Goal: Information Seeking & Learning: Compare options

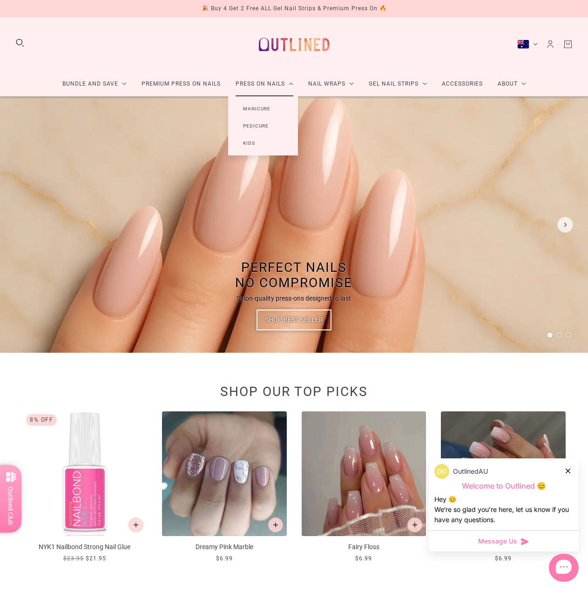
click at [256, 112] on link "Manicure" at bounding box center [256, 108] width 57 height 17
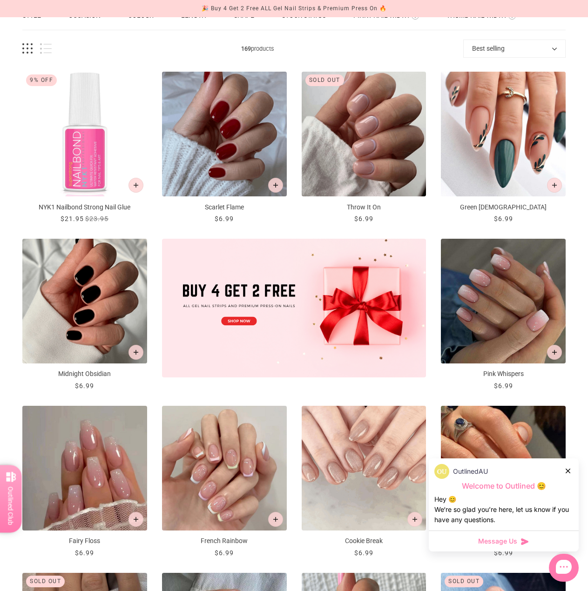
scroll to position [93, 0]
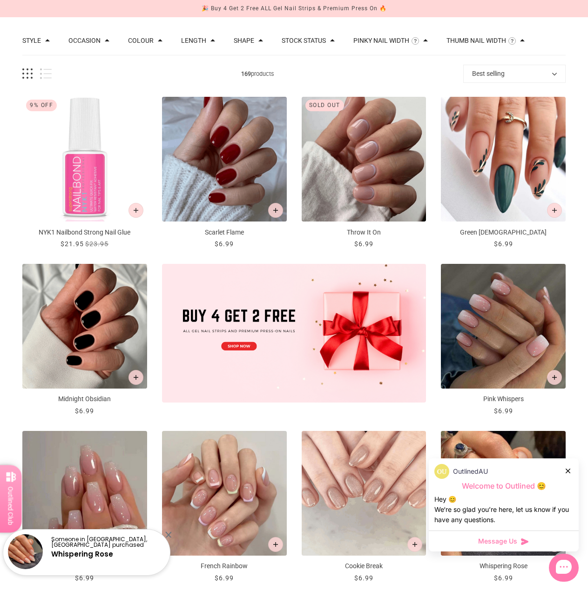
click at [251, 165] on img "Scarlet Flame" at bounding box center [224, 159] width 125 height 125
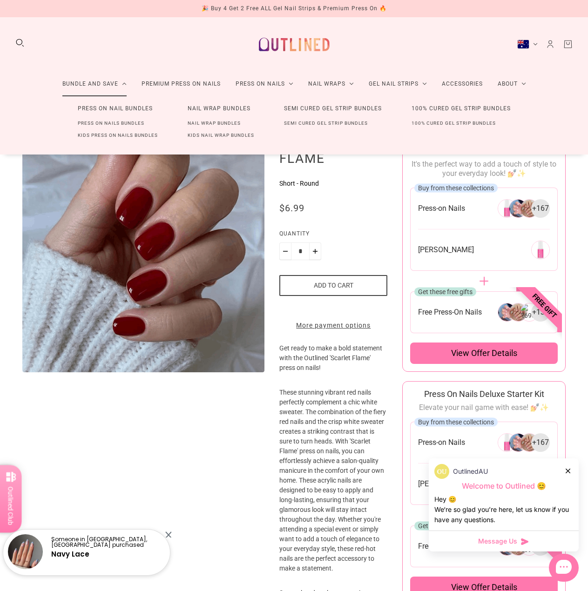
click at [107, 125] on link "Press On Nails Bundles" at bounding box center [111, 123] width 96 height 12
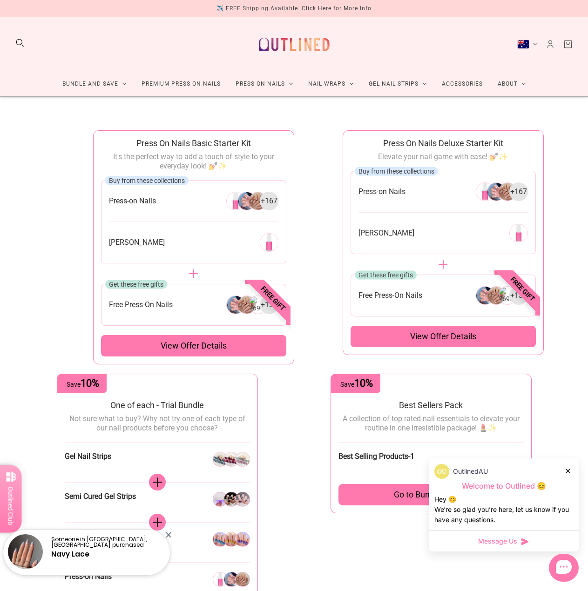
click at [174, 341] on span "View offer details" at bounding box center [194, 345] width 66 height 11
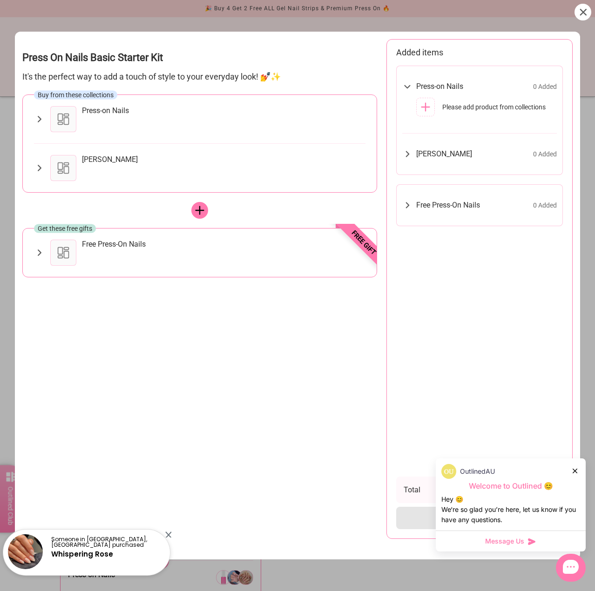
click at [577, 470] on div at bounding box center [576, 471] width 6 height 10
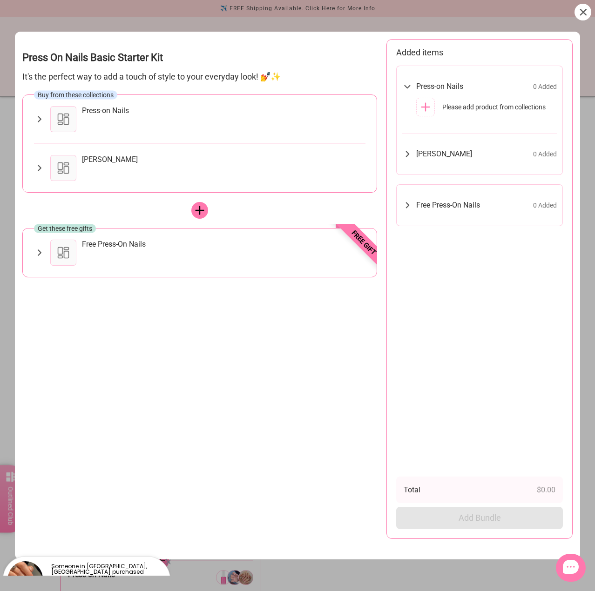
click at [582, 14] on icon at bounding box center [583, 12] width 7 height 7
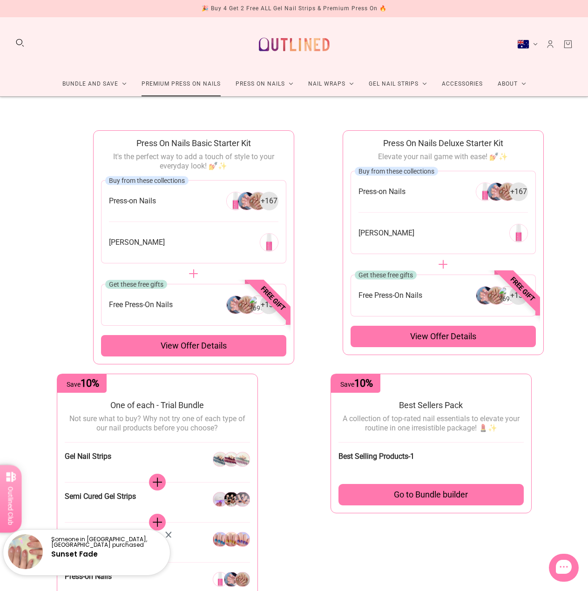
click at [163, 84] on link "Premium Press On Nails" at bounding box center [181, 84] width 94 height 25
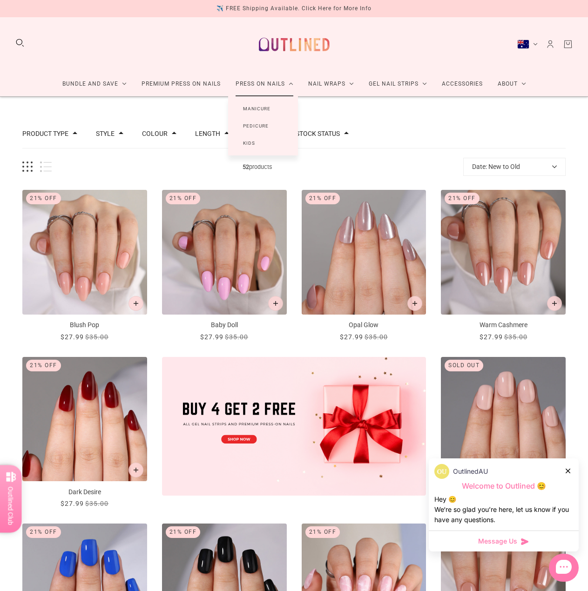
click at [246, 87] on link "Press On Nails" at bounding box center [264, 84] width 73 height 25
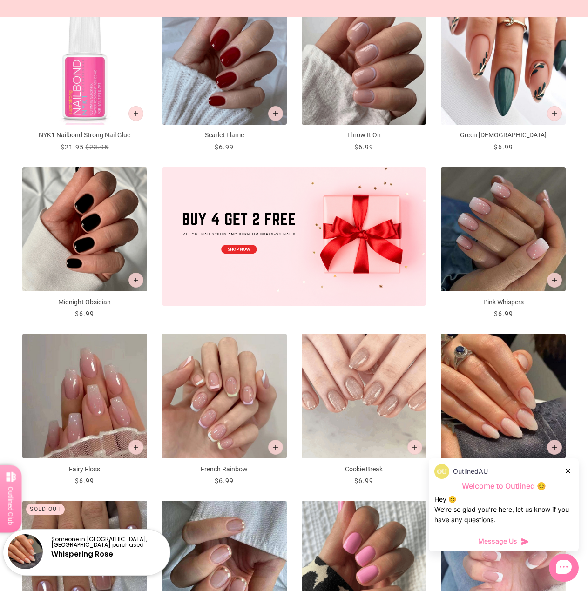
scroll to position [56, 0]
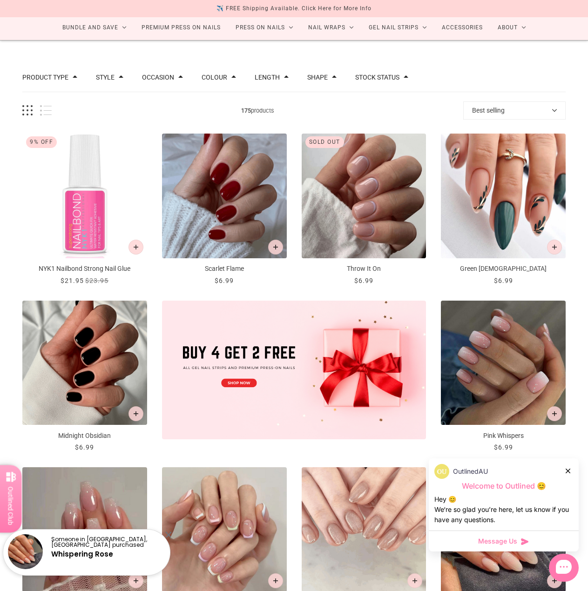
click at [244, 163] on img "Scarlet Flame" at bounding box center [224, 196] width 125 height 125
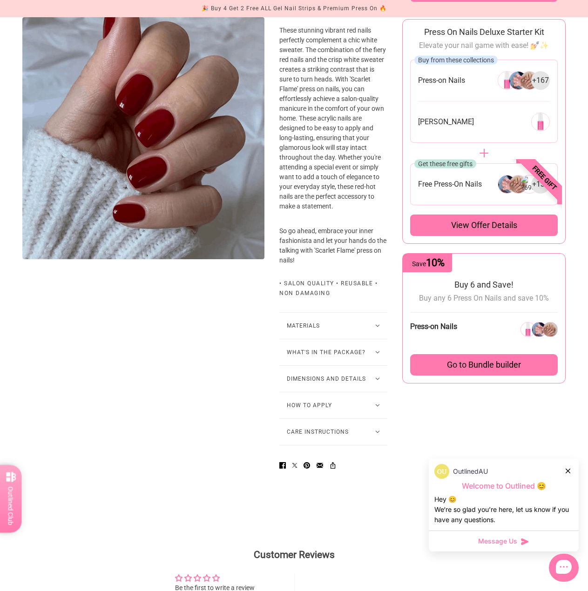
scroll to position [372, 0]
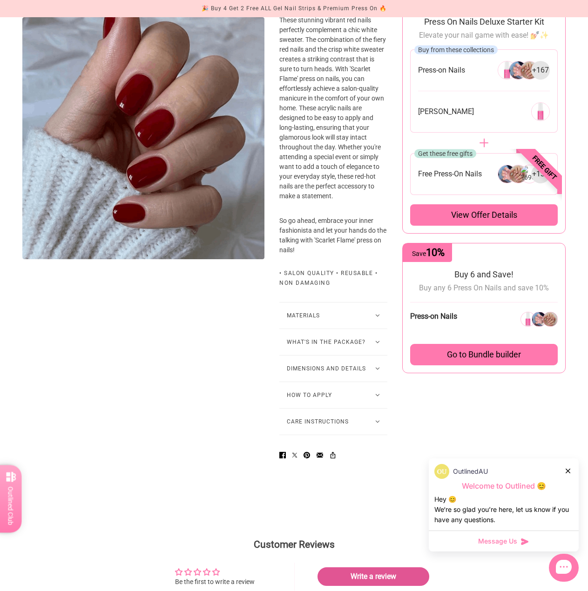
click at [311, 303] on button "Materials" at bounding box center [333, 316] width 108 height 26
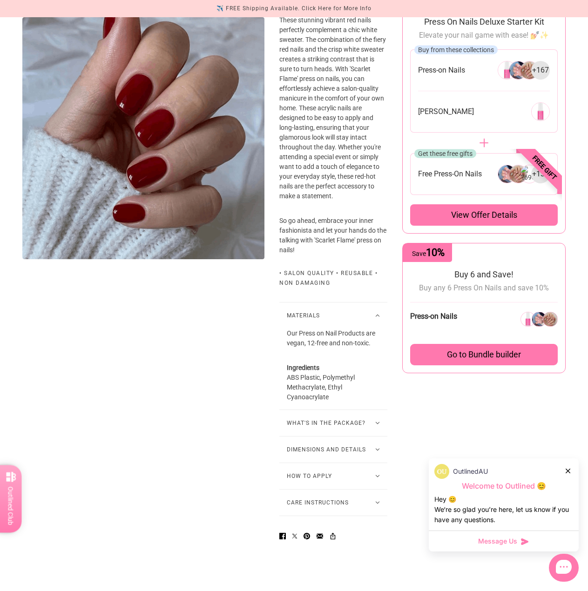
click at [311, 303] on button "Materials" at bounding box center [333, 316] width 108 height 26
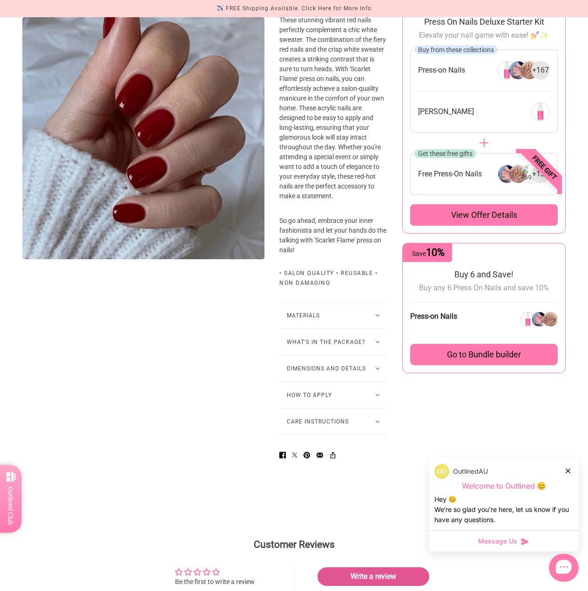
click at [309, 329] on button "What's in the package?" at bounding box center [333, 342] width 108 height 26
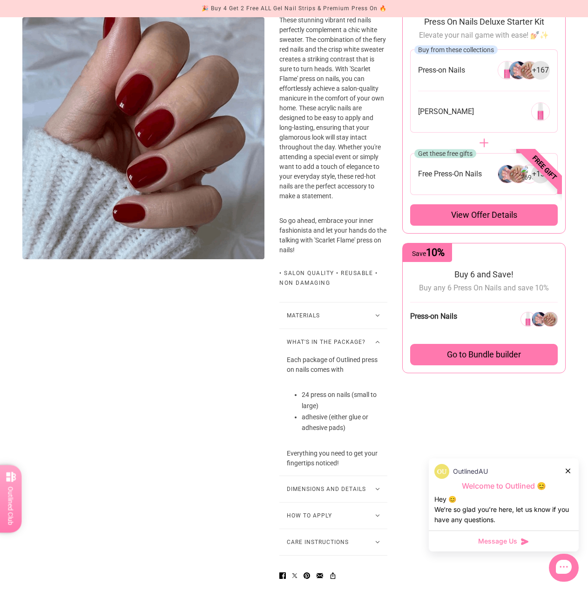
click at [372, 329] on button "What's in the package?" at bounding box center [333, 342] width 108 height 26
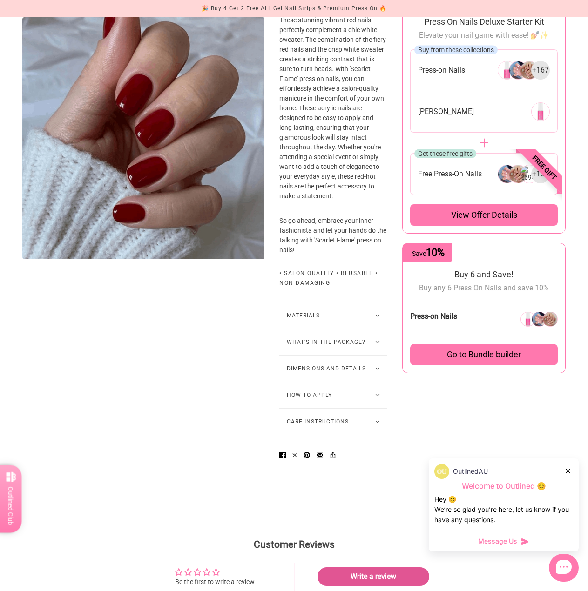
scroll to position [419, 0]
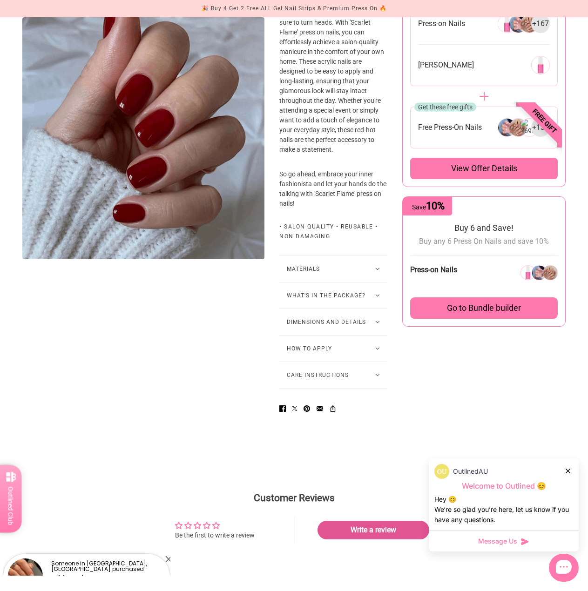
click at [371, 309] on button "Dimensions and Details" at bounding box center [333, 322] width 108 height 26
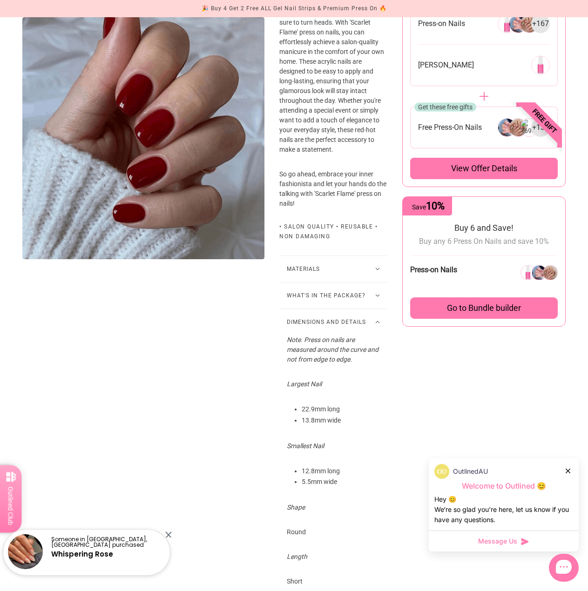
click at [372, 309] on button "Dimensions and Details" at bounding box center [333, 322] width 108 height 26
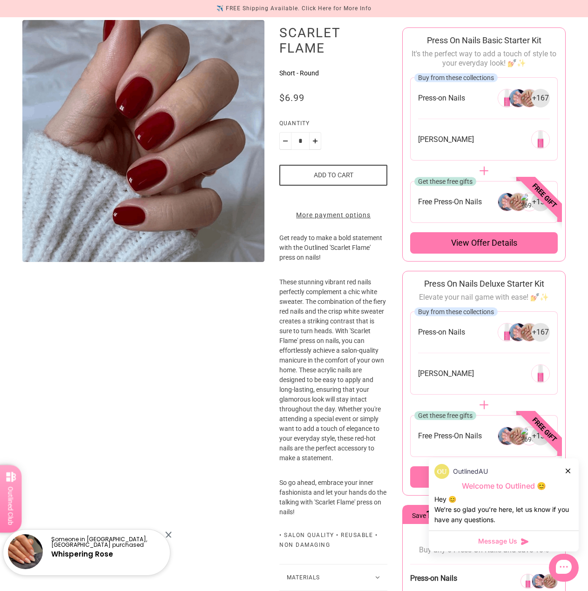
scroll to position [0, 0]
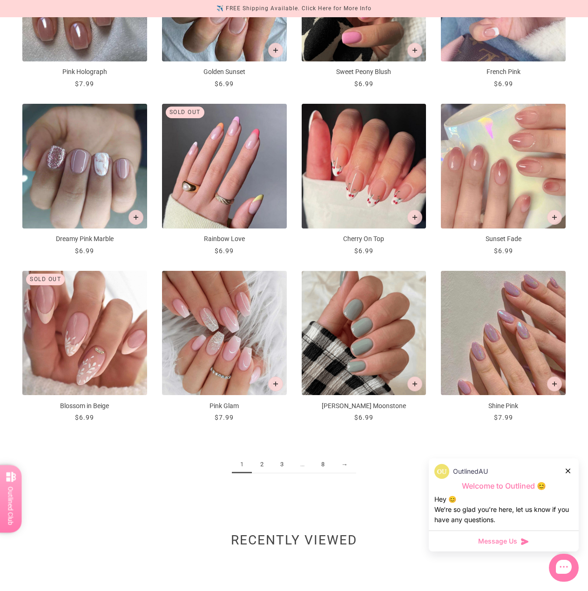
scroll to position [755, 0]
click at [344, 466] on link "→" at bounding box center [344, 464] width 23 height 17
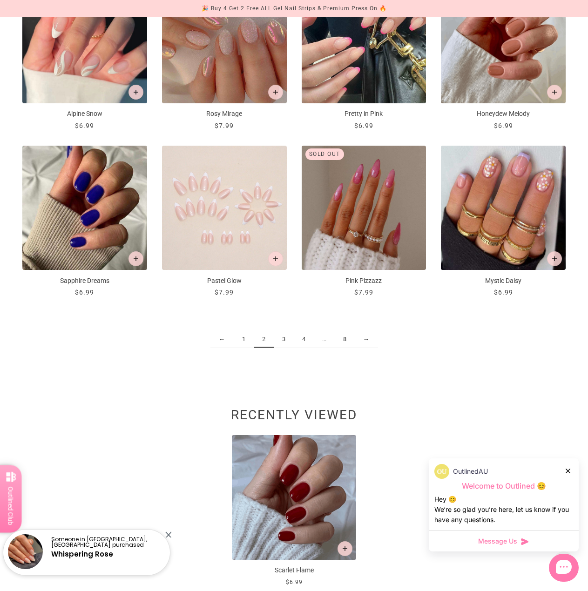
scroll to position [885, 0]
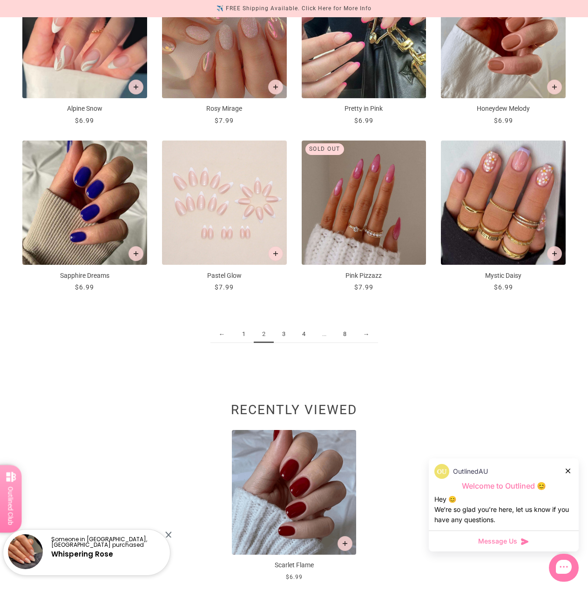
click at [282, 337] on link "3" at bounding box center [284, 334] width 20 height 17
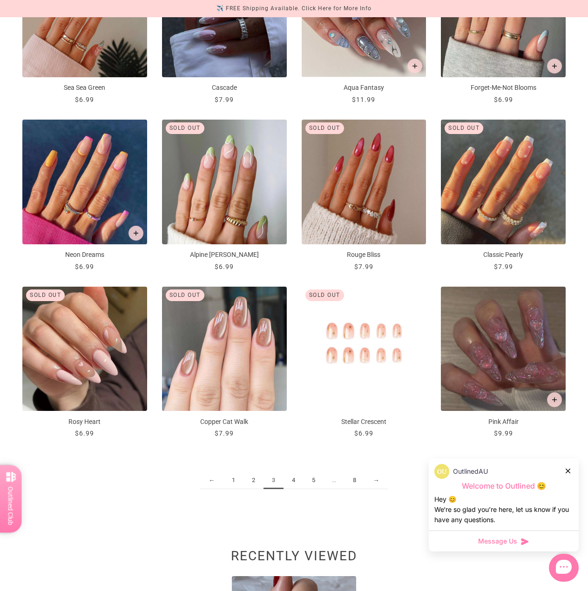
scroll to position [931, 0]
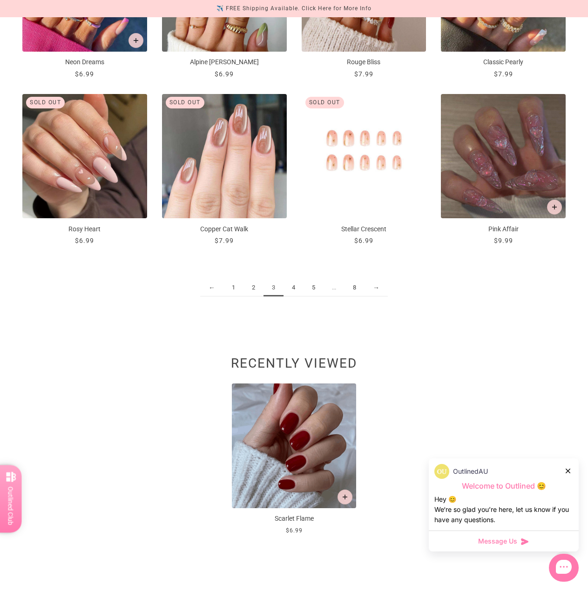
click at [296, 286] on link "4" at bounding box center [294, 287] width 20 height 17
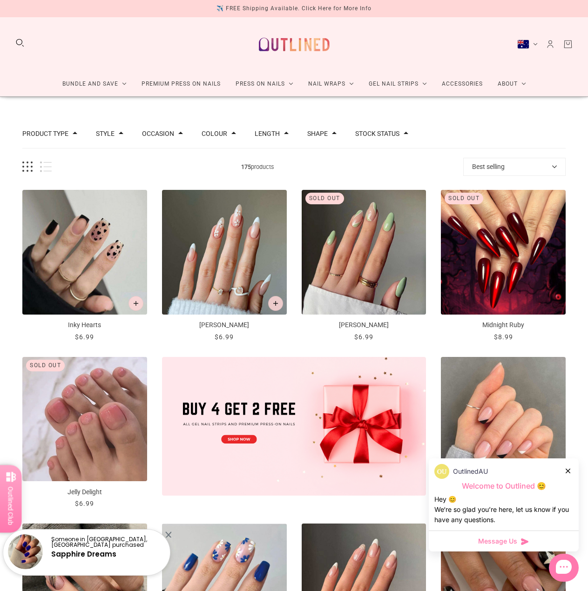
click at [284, 135] on span at bounding box center [286, 133] width 5 height 5
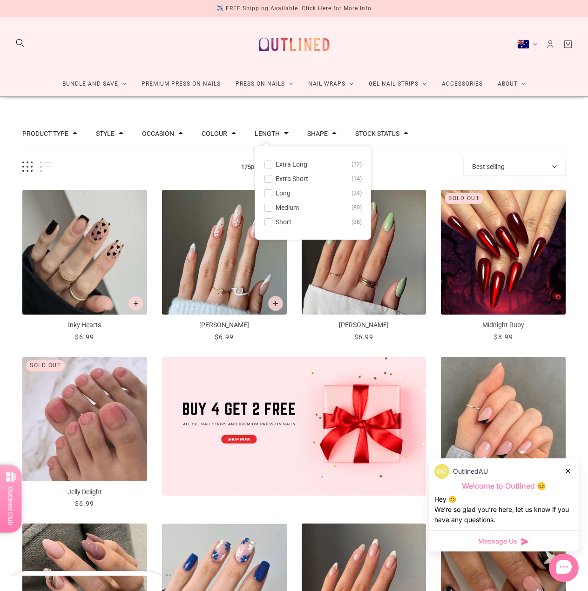
click at [267, 225] on span at bounding box center [268, 222] width 7 height 7
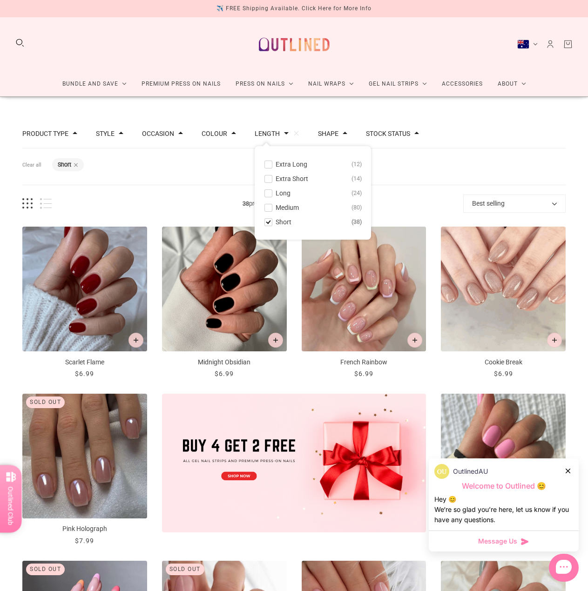
click at [226, 195] on div "38 products Best selling Best selling Relevance Date: New to Old Date: Old to N…" at bounding box center [293, 204] width 543 height 18
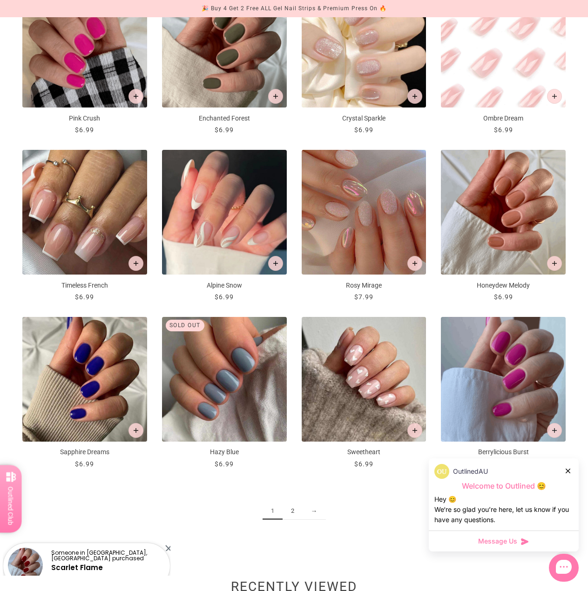
scroll to position [792, 0]
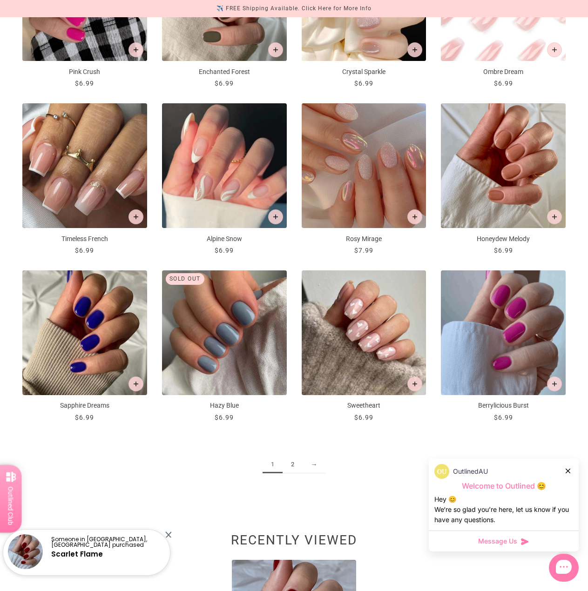
click at [295, 462] on link "2" at bounding box center [293, 464] width 20 height 17
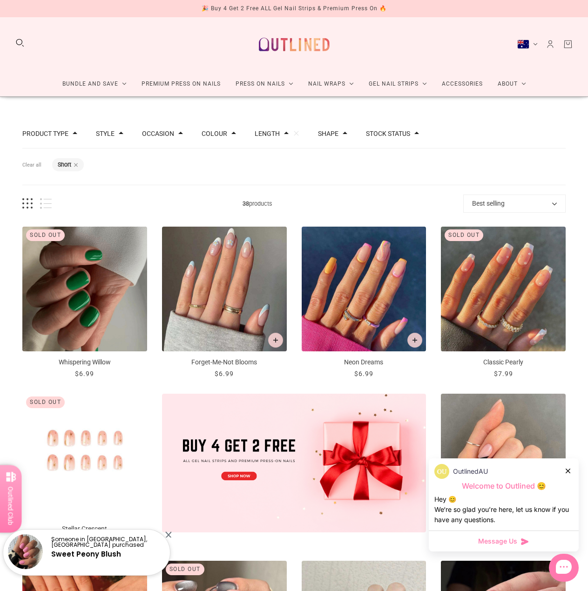
click at [284, 134] on span at bounding box center [286, 133] width 5 height 5
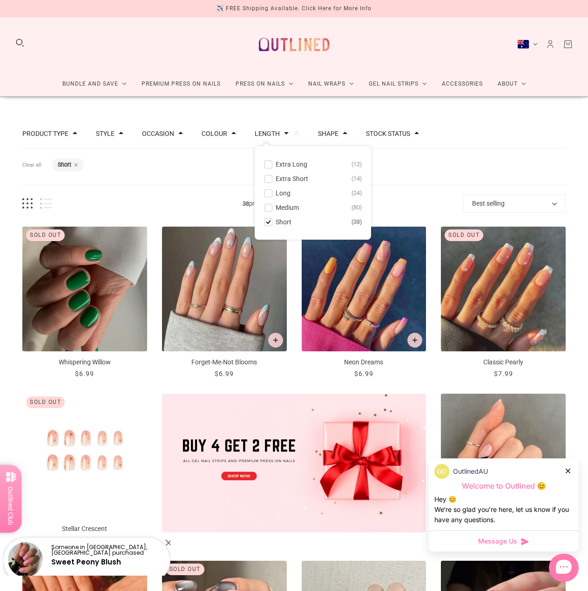
click at [228, 168] on div "Filters Clear all Length: Short" at bounding box center [293, 167] width 543 height 37
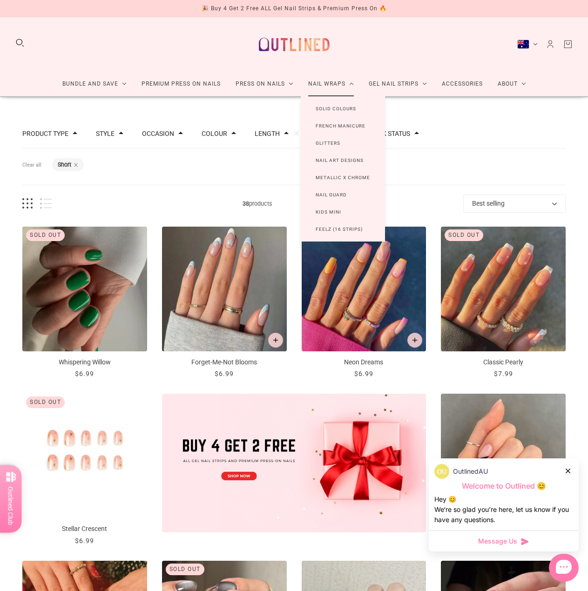
click at [335, 86] on link "Nail Wraps" at bounding box center [331, 84] width 61 height 25
